Goal: Task Accomplishment & Management: Complete application form

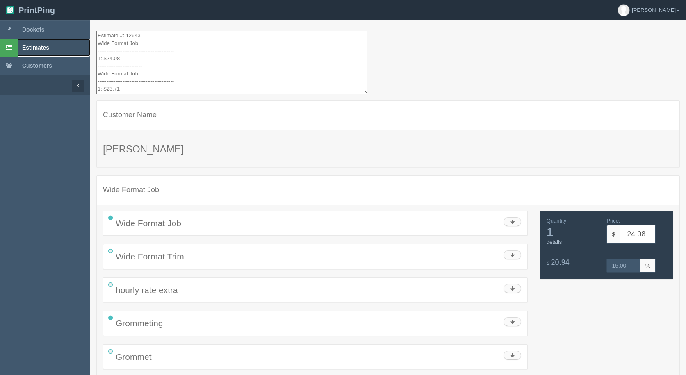
click at [30, 50] on span "Estimates" at bounding box center [35, 47] width 27 height 7
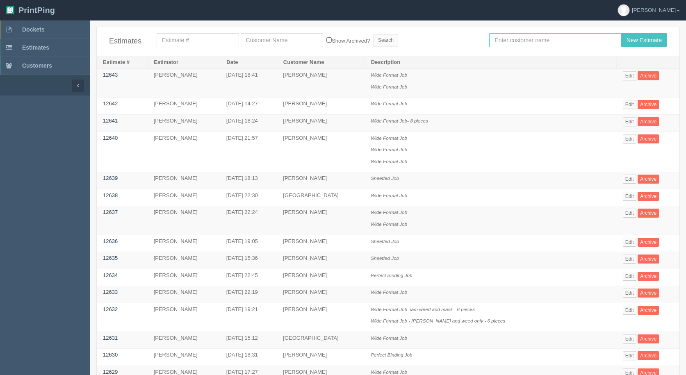
click at [539, 45] on input "text" at bounding box center [555, 40] width 132 height 14
type input "[PERSON_NAME]"
click at [621, 33] on input "New Estimate" at bounding box center [644, 40] width 46 height 14
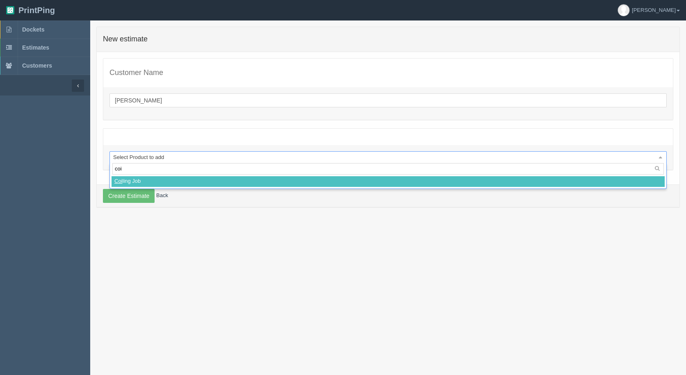
type input "coil"
select select
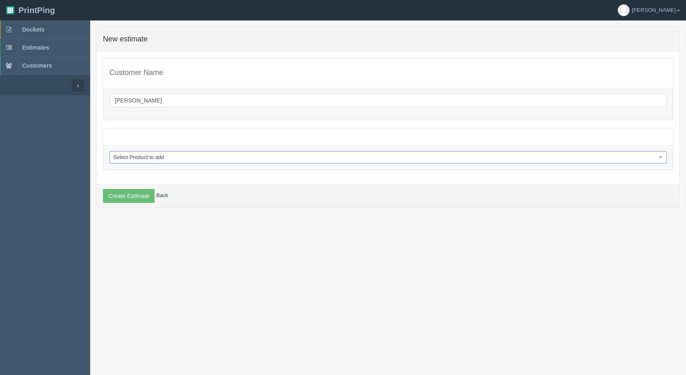
select select "0"
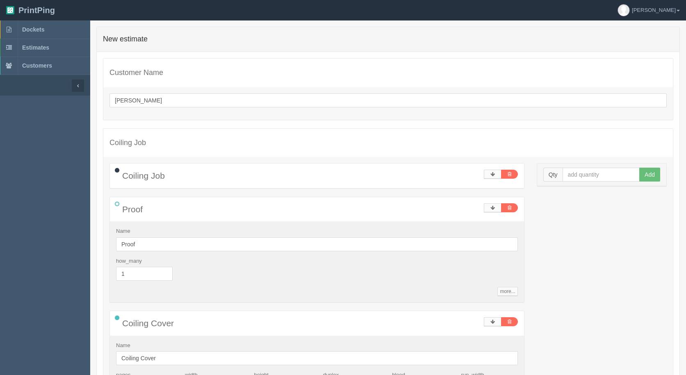
click at [582, 167] on div "Qty Add" at bounding box center [601, 175] width 129 height 23
click at [580, 174] on input "text" at bounding box center [600, 175] width 77 height 14
type input "15"
click at [639, 168] on button "Add" at bounding box center [649, 175] width 21 height 14
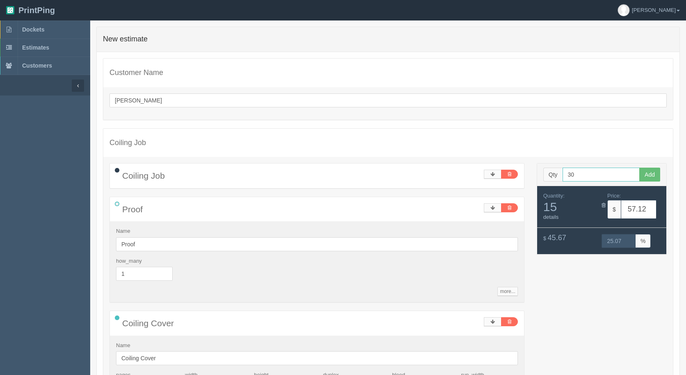
type input "30"
click at [639, 168] on button "Add" at bounding box center [649, 175] width 21 height 14
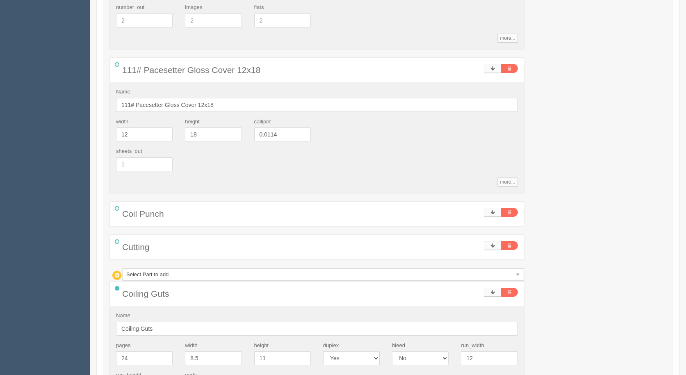
scroll to position [451, 0]
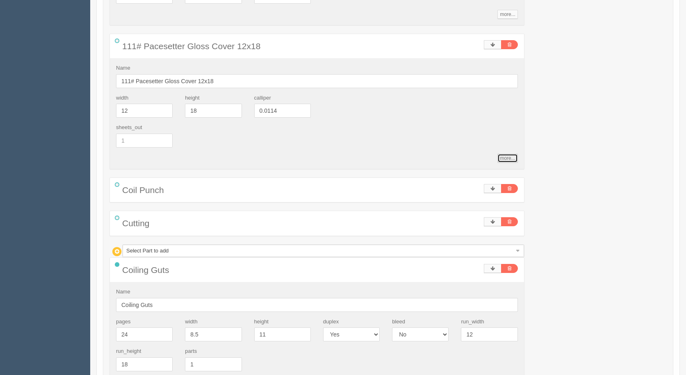
click at [501, 155] on link "more..." at bounding box center [507, 158] width 20 height 9
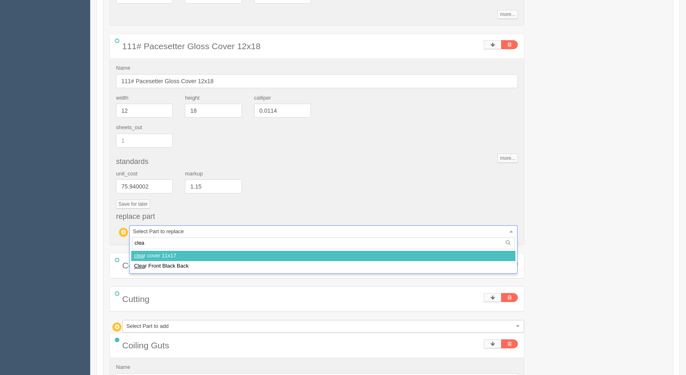
type input "clear"
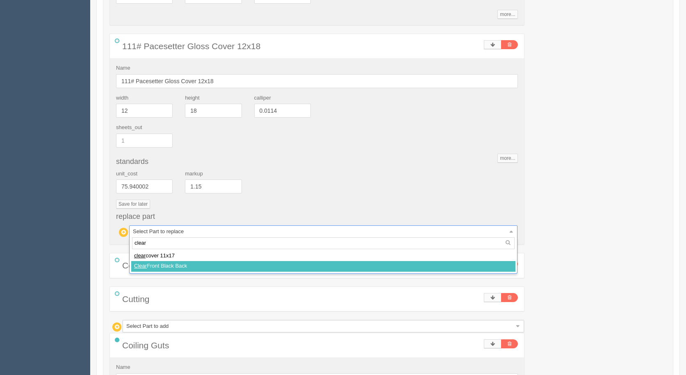
select select
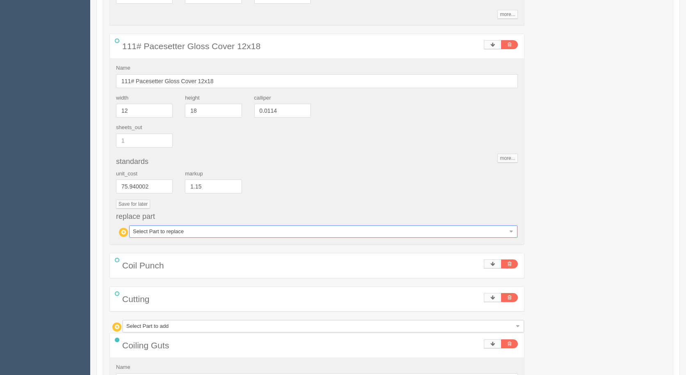
type input "58.12"
type input "24.88"
type input "69.50"
type input "23.49"
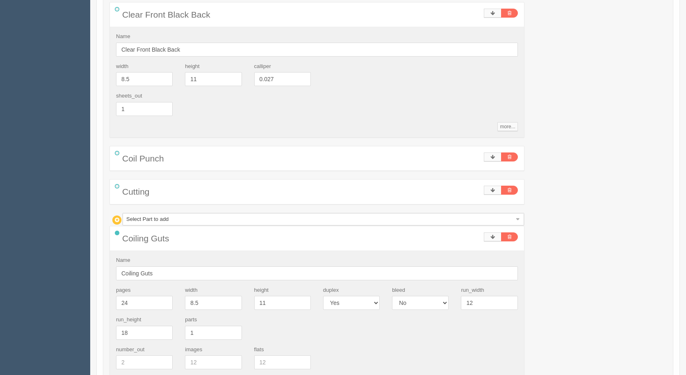
scroll to position [533, 0]
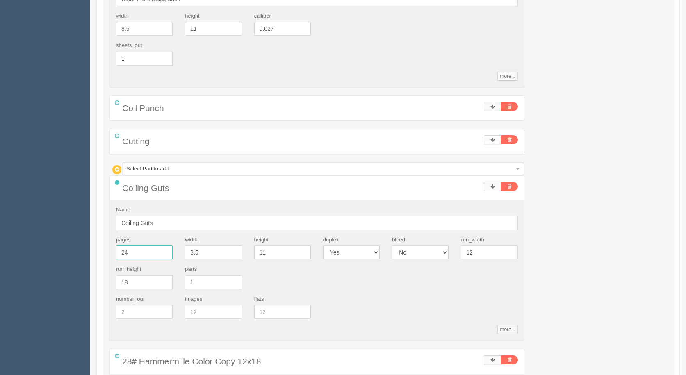
drag, startPoint x: 133, startPoint y: 256, endPoint x: 50, endPoint y: 220, distance: 91.1
click at [54, 223] on section "Dockets Estimates Customers" at bounding box center [343, 254] width 686 height 1532
type input "26"
type input "58.21"
type input "24.89"
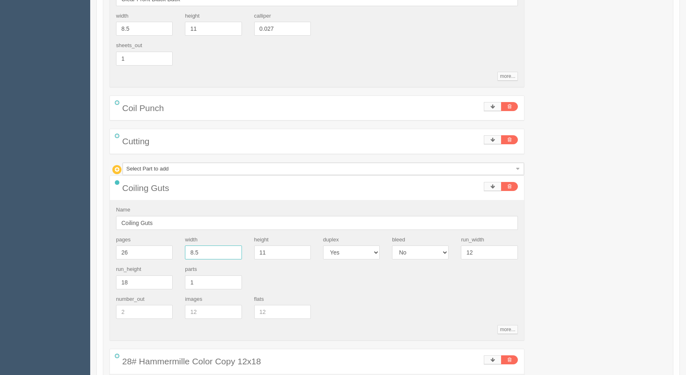
type input "69.68"
type input "23.48"
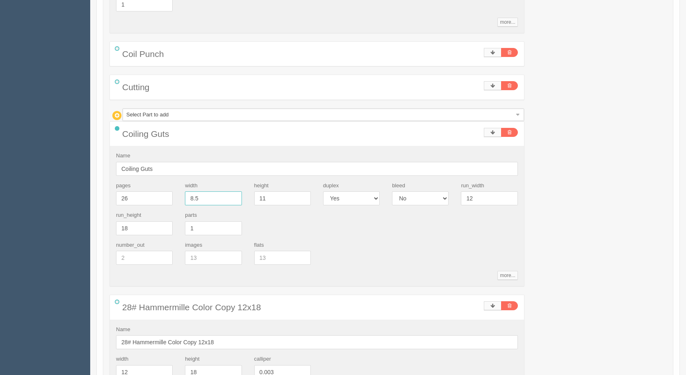
scroll to position [779, 0]
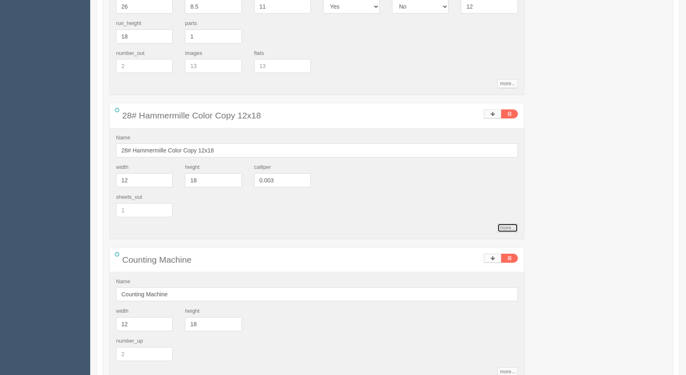
click at [502, 232] on link "more..." at bounding box center [507, 227] width 20 height 9
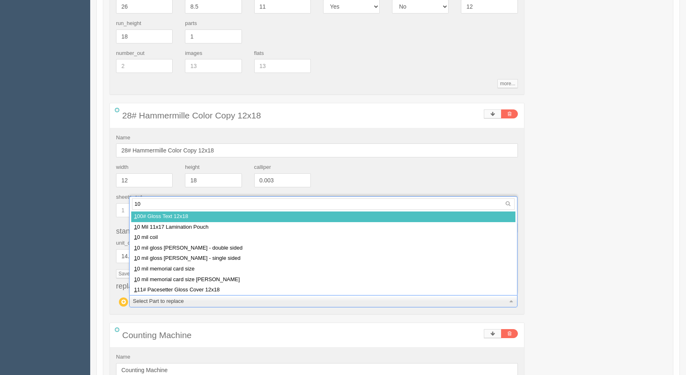
type input "100"
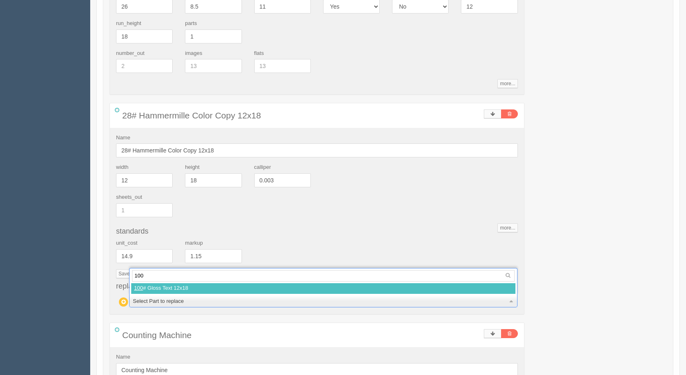
select select
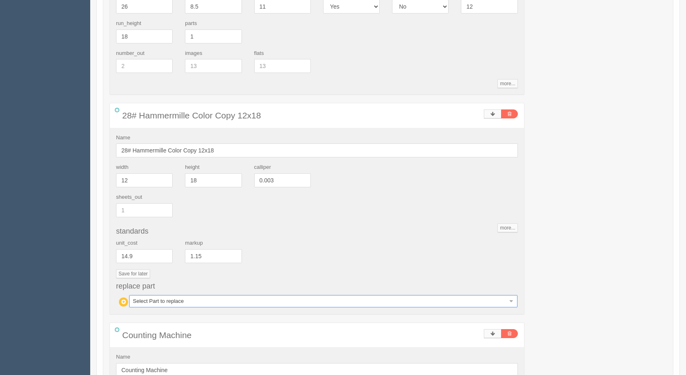
type input "59.28"
type input "24.67"
type input "71.75"
type input "23.22"
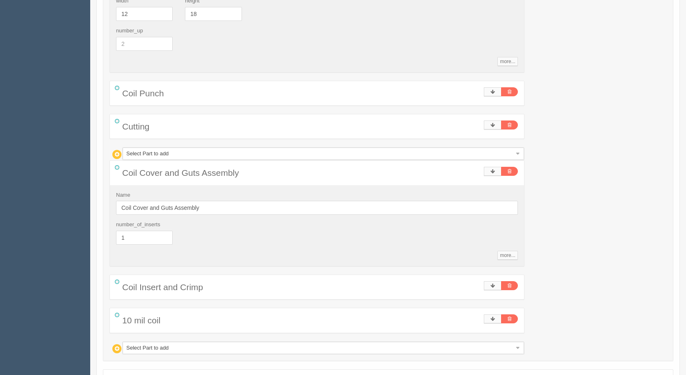
scroll to position [1177, 0]
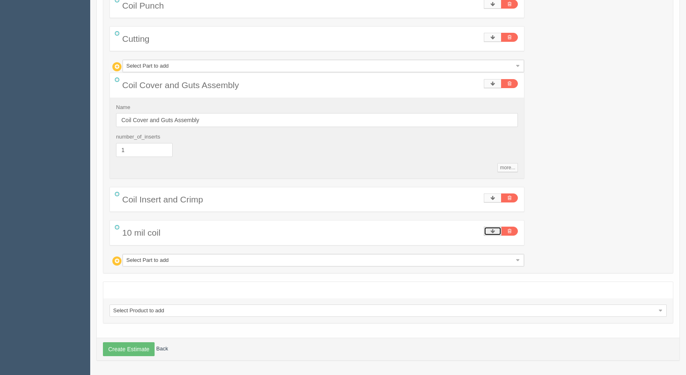
click at [487, 228] on link at bounding box center [493, 231] width 18 height 9
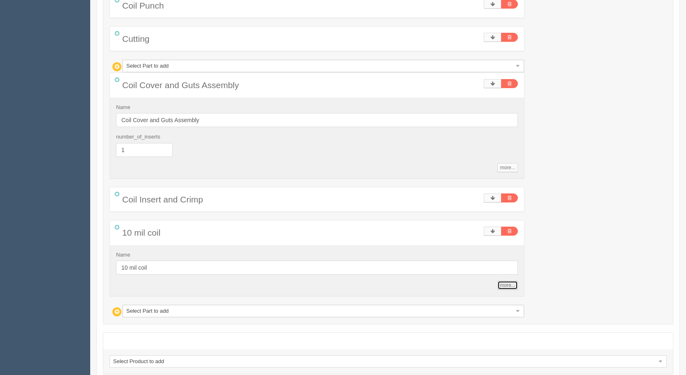
click at [505, 286] on link "more..." at bounding box center [507, 285] width 20 height 9
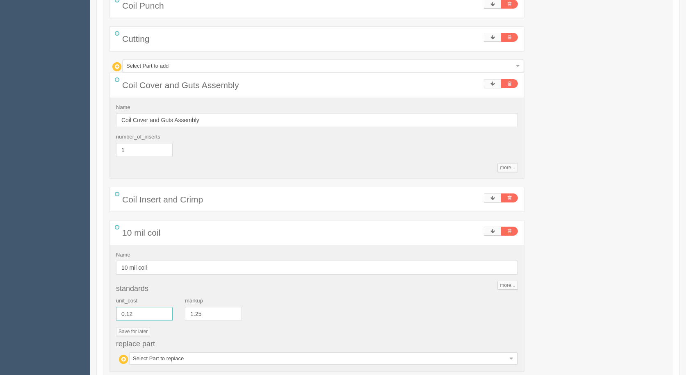
drag, startPoint x: 146, startPoint y: 315, endPoint x: 8, endPoint y: 277, distance: 142.9
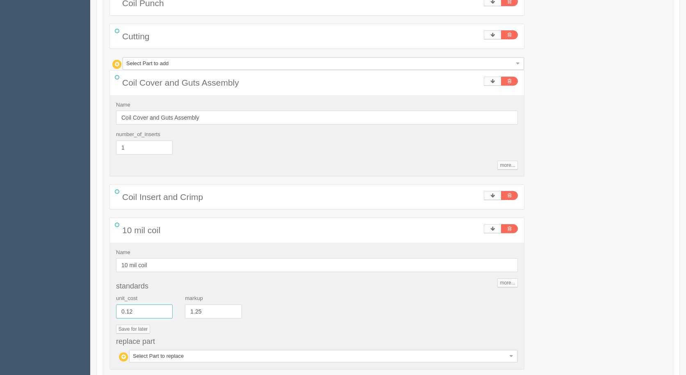
scroll to position [1303, 0]
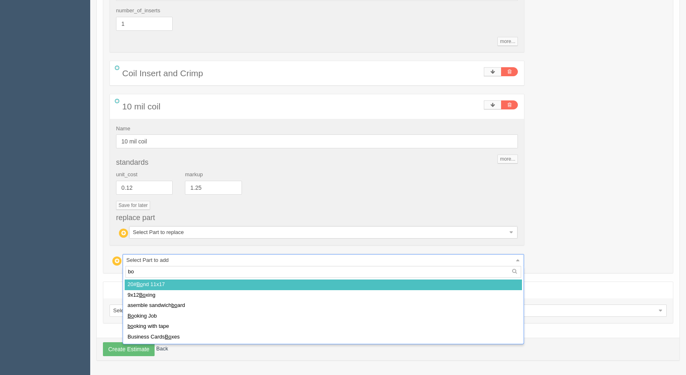
type input "box"
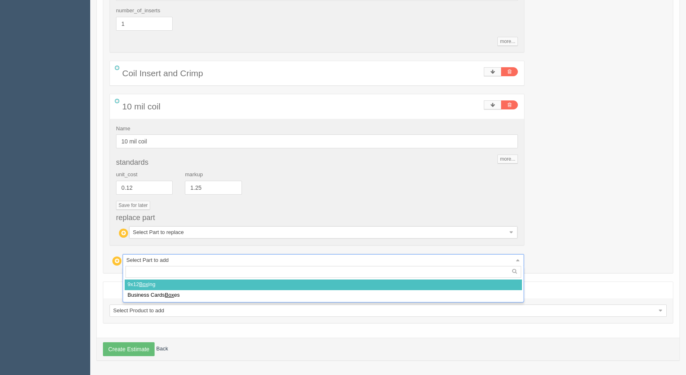
select select
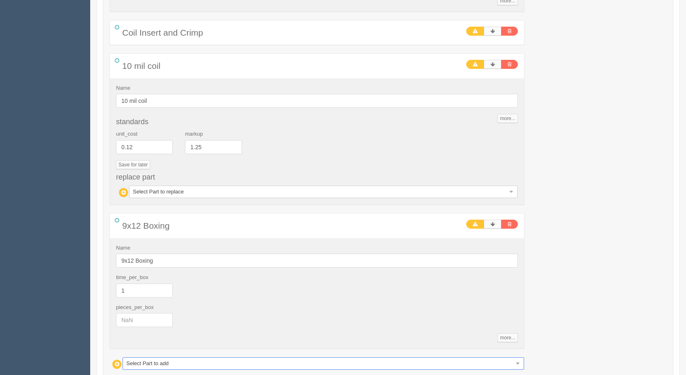
scroll to position [1447, 0]
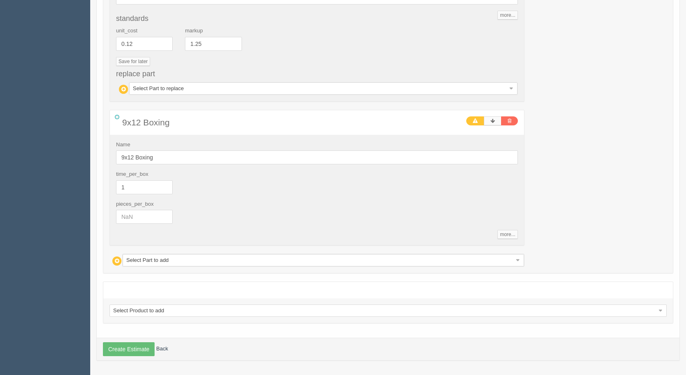
drag, startPoint x: 149, startPoint y: 225, endPoint x: 144, endPoint y: 219, distance: 7.9
click at [144, 220] on div "pieces_per_box" at bounding box center [317, 215] width 414 height 30
drag, startPoint x: 513, startPoint y: 120, endPoint x: 507, endPoint y: 121, distance: 5.9
click at [512, 120] on link at bounding box center [509, 120] width 17 height 9
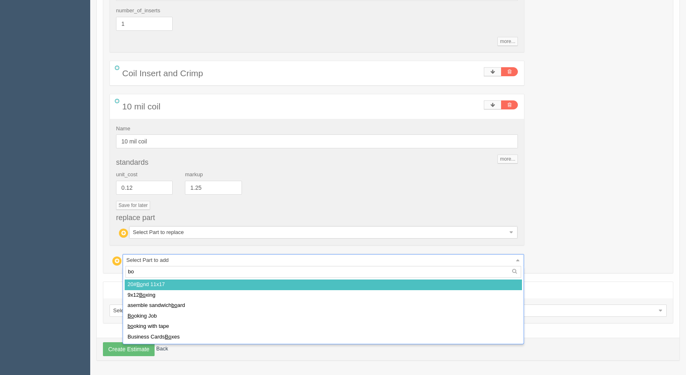
type input "box"
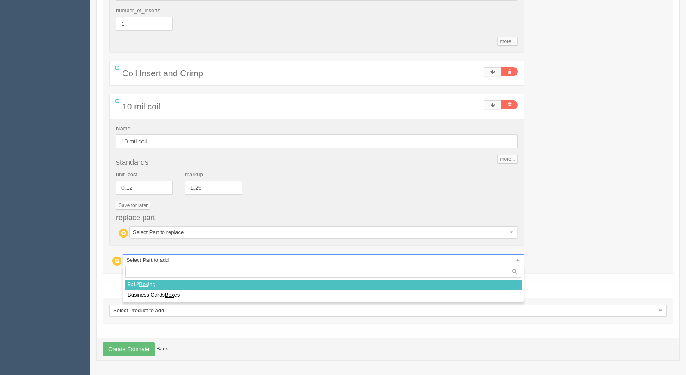
select select
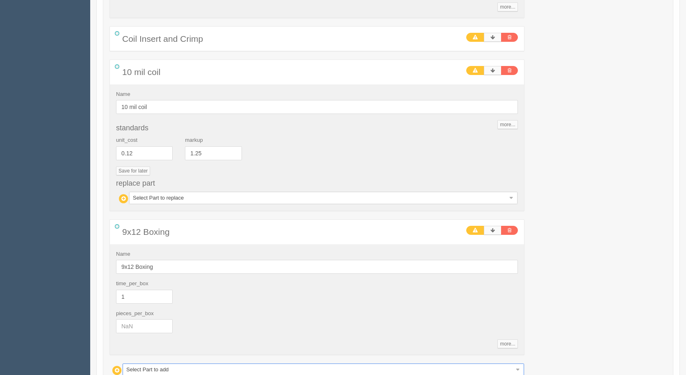
scroll to position [1385, 0]
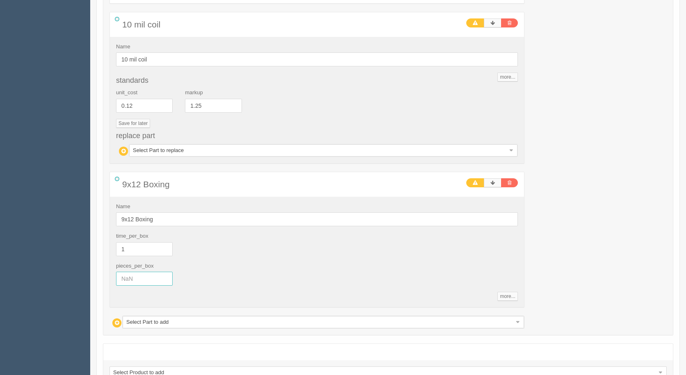
drag, startPoint x: 139, startPoint y: 279, endPoint x: 61, endPoint y: 275, distance: 78.0
type input "30"
type input "60.28"
type input "24.52"
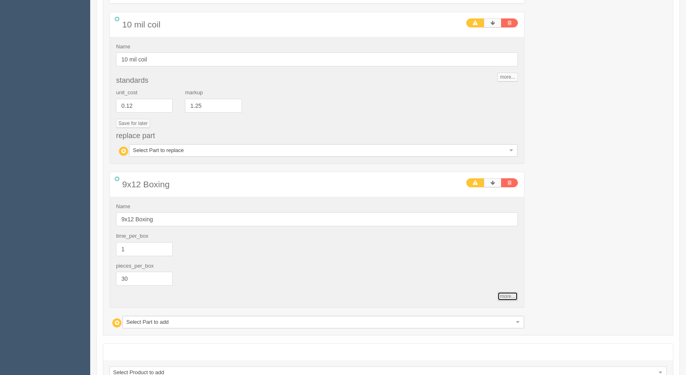
type input "72.74"
type input "23.08"
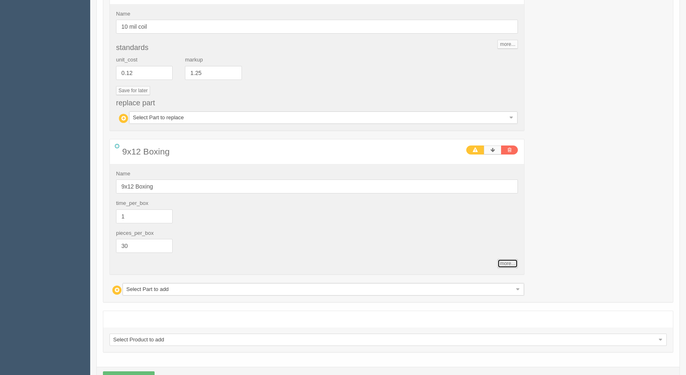
scroll to position [1447, 0]
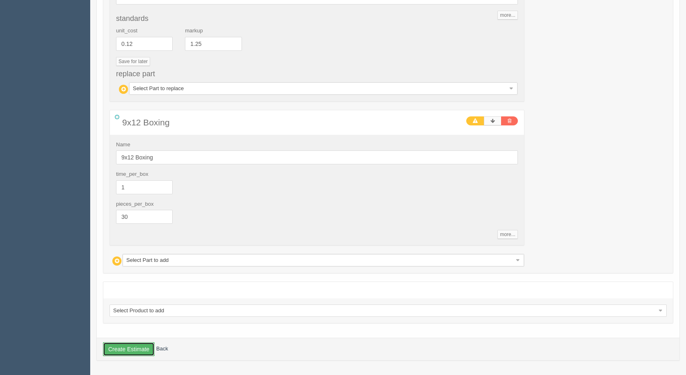
click at [127, 352] on button "Create Estimate" at bounding box center [129, 349] width 52 height 14
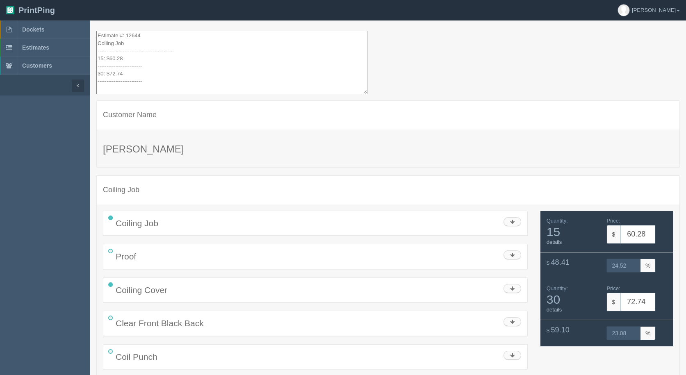
drag, startPoint x: 149, startPoint y: 82, endPoint x: 34, endPoint y: -16, distance: 151.0
click at [34, 0] on html "PrintPing [PERSON_NAME] Administration Edit account ( [EMAIL_ADDRESS][DOMAIN_NA…" at bounding box center [343, 370] width 686 height 740
